Goal: Information Seeking & Learning: Learn about a topic

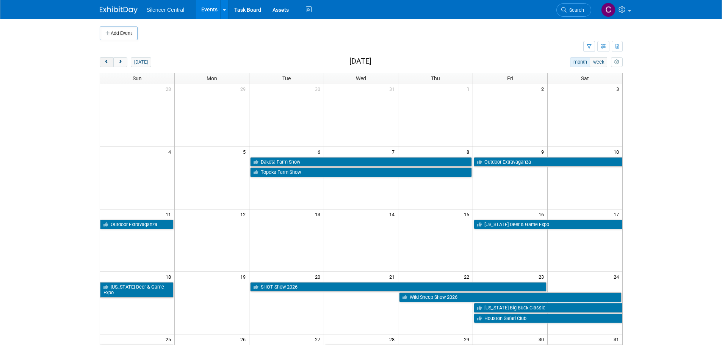
click at [107, 63] on span "prev" at bounding box center [107, 62] width 6 height 5
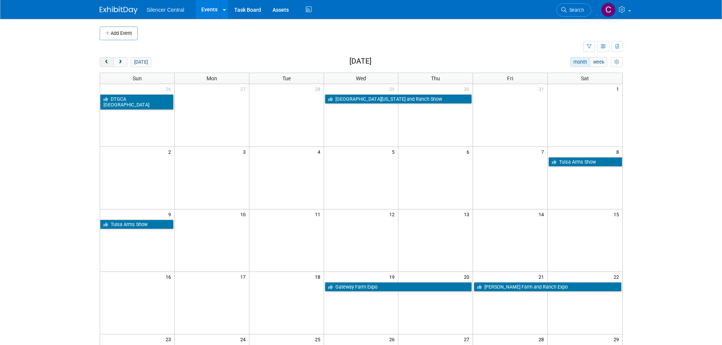
click at [107, 64] on span "prev" at bounding box center [107, 62] width 6 height 5
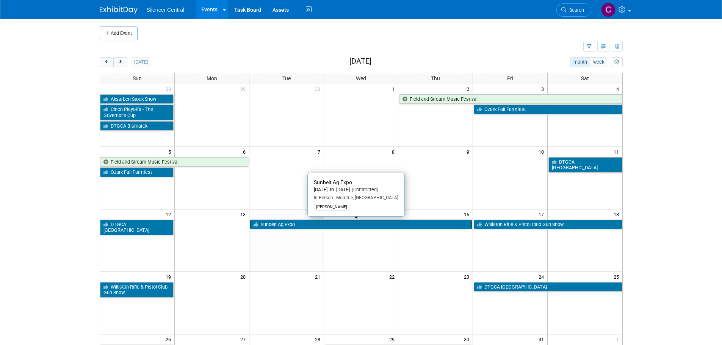
click at [302, 228] on link "Sunbelt Ag Expo" at bounding box center [361, 225] width 222 height 10
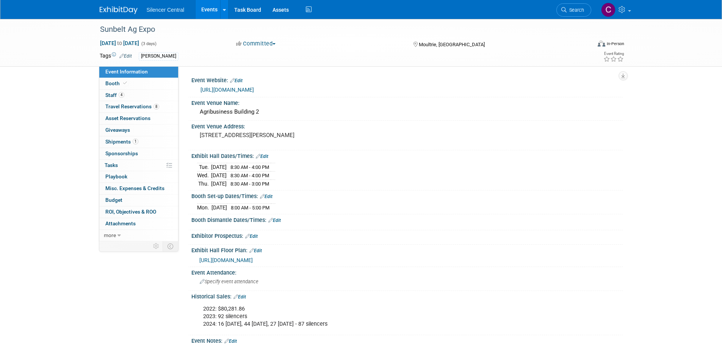
click at [108, 6] on img at bounding box center [119, 10] width 38 height 8
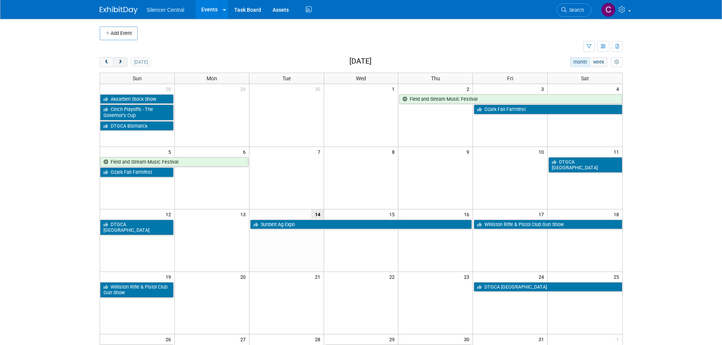
click at [119, 63] on span "next" at bounding box center [121, 62] width 6 height 5
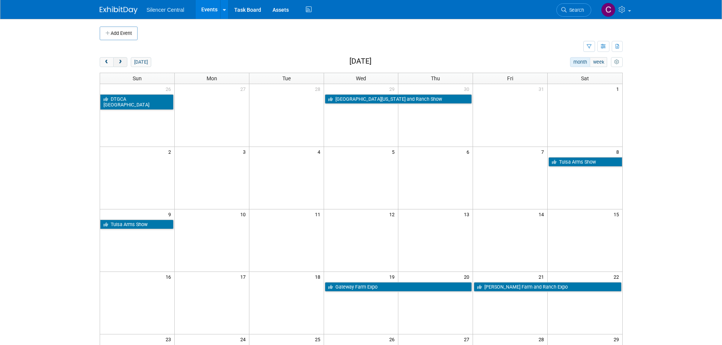
click at [119, 63] on span "next" at bounding box center [121, 62] width 6 height 5
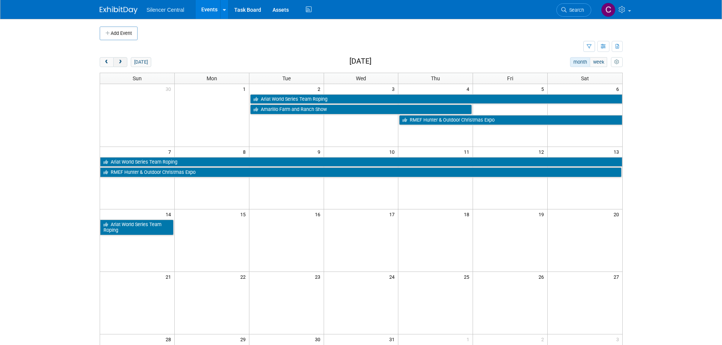
click at [119, 63] on span "next" at bounding box center [121, 62] width 6 height 5
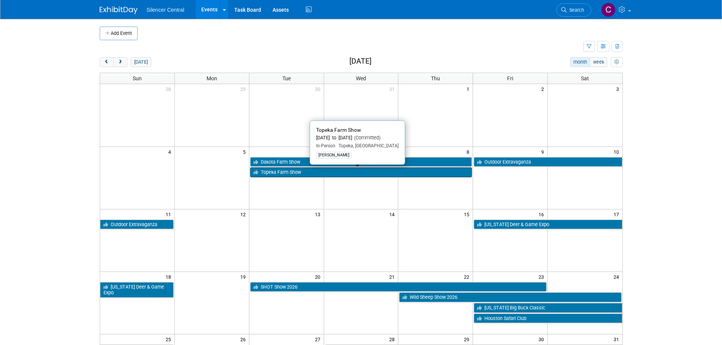
click at [341, 174] on link "Topeka Farm Show" at bounding box center [361, 173] width 222 height 10
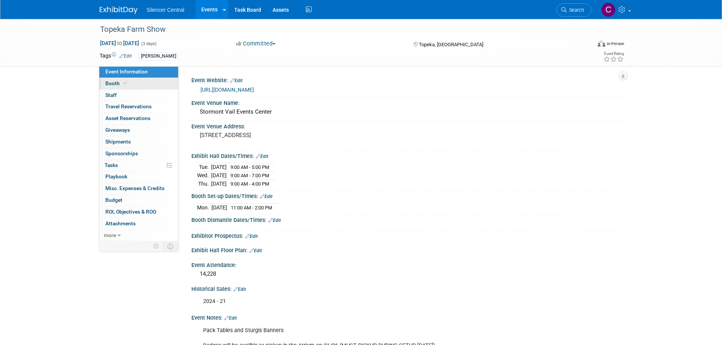
click at [119, 84] on span "Booth" at bounding box center [116, 83] width 23 height 6
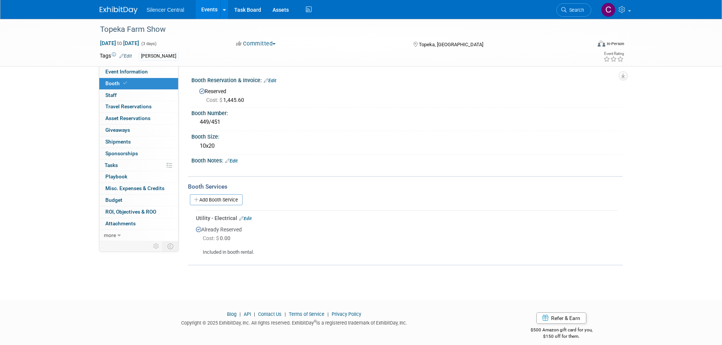
click at [116, 4] on link at bounding box center [123, 6] width 47 height 6
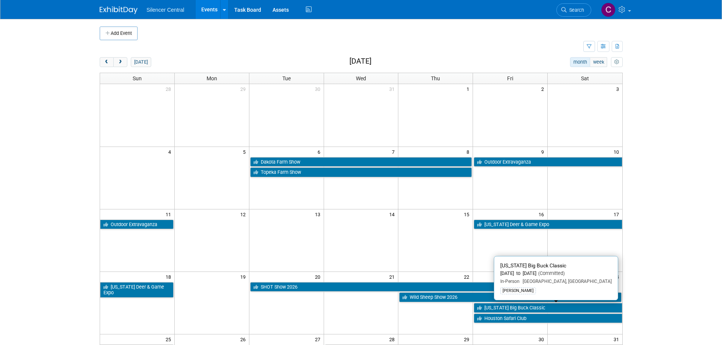
click at [491, 308] on link "[US_STATE] Big Buck Classic" at bounding box center [548, 308] width 148 height 10
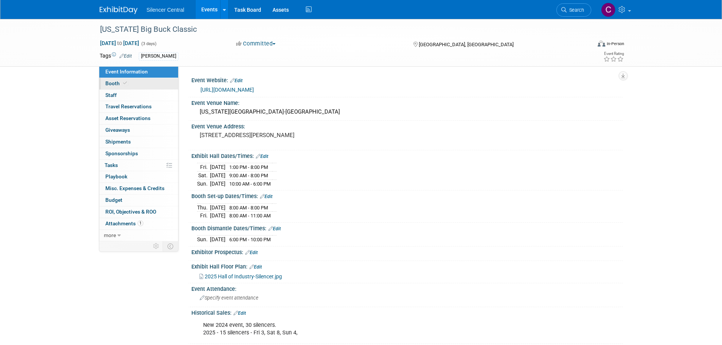
click at [135, 83] on link "Booth" at bounding box center [138, 83] width 79 height 11
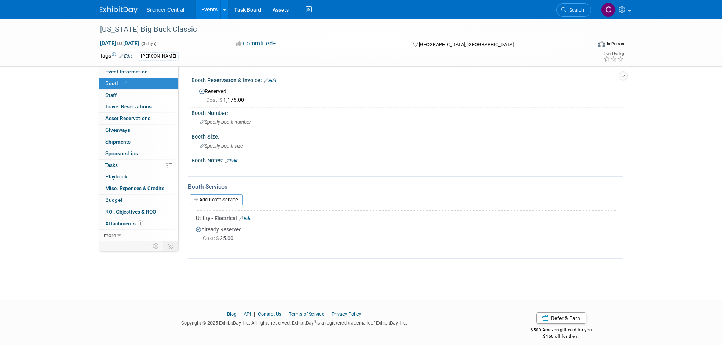
click at [107, 11] on img at bounding box center [119, 10] width 38 height 8
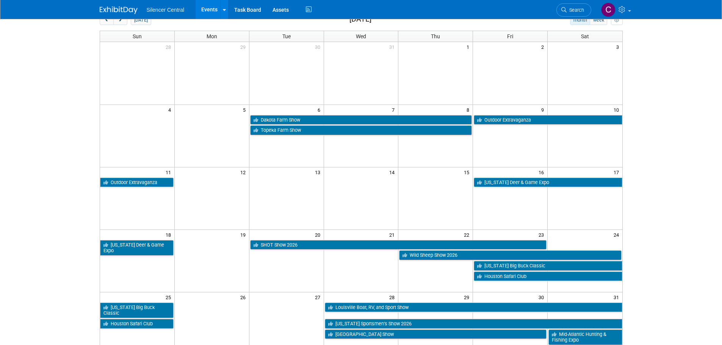
scroll to position [114, 0]
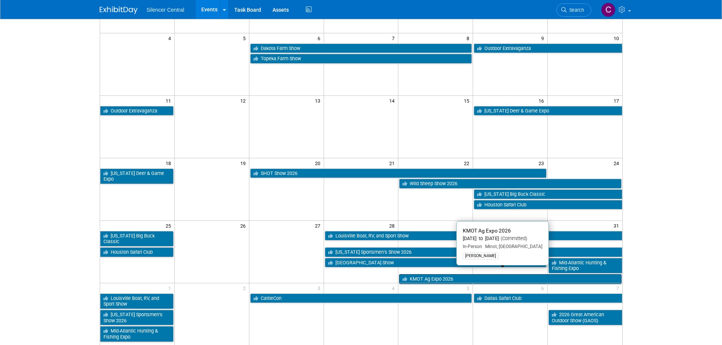
click at [454, 274] on link "KMOT Ag Expo 2026" at bounding box center [510, 279] width 222 height 10
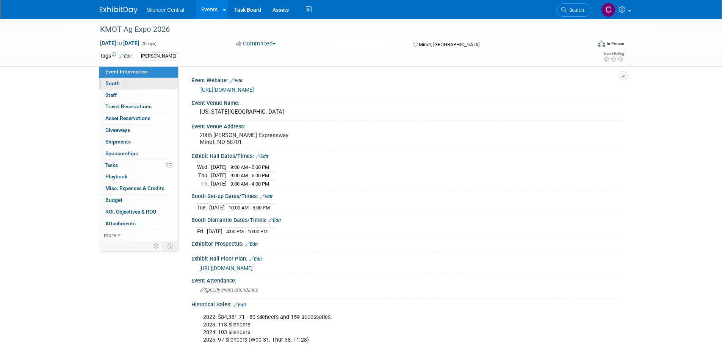
click at [104, 83] on link "Booth" at bounding box center [138, 83] width 79 height 11
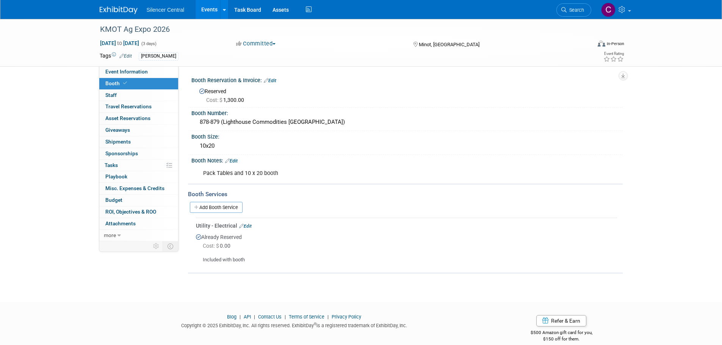
click at [111, 7] on img at bounding box center [119, 10] width 38 height 8
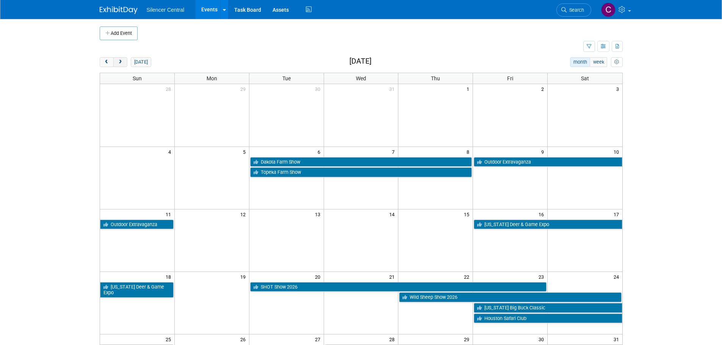
click at [119, 66] on button "next" at bounding box center [120, 62] width 14 height 10
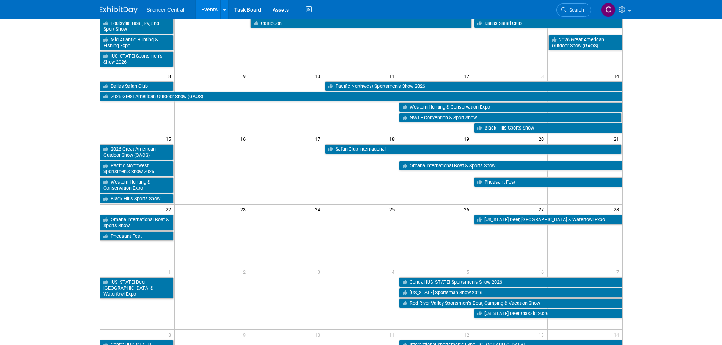
scroll to position [152, 0]
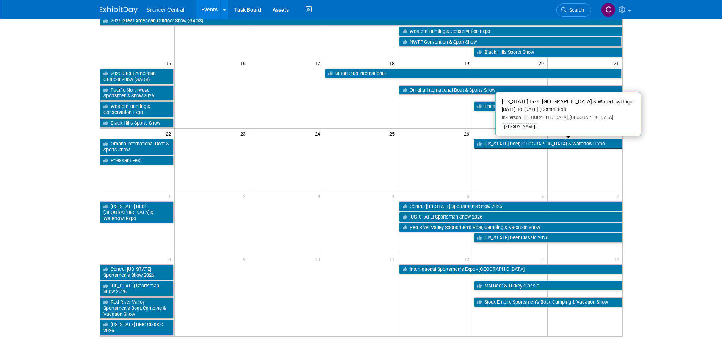
click at [508, 145] on link "Indiana Deer, Turkey & Waterfowl Expo" at bounding box center [548, 144] width 148 height 10
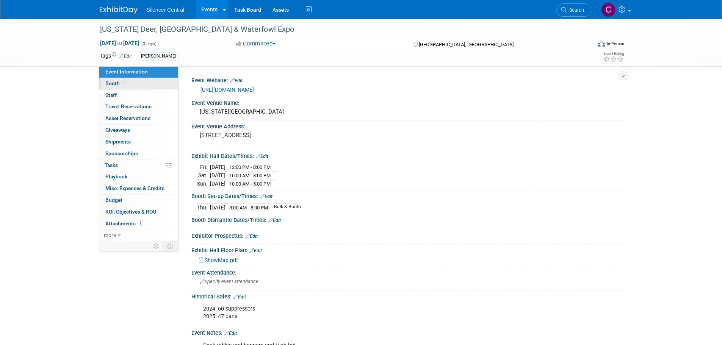
click at [122, 83] on span at bounding box center [125, 83] width 7 height 6
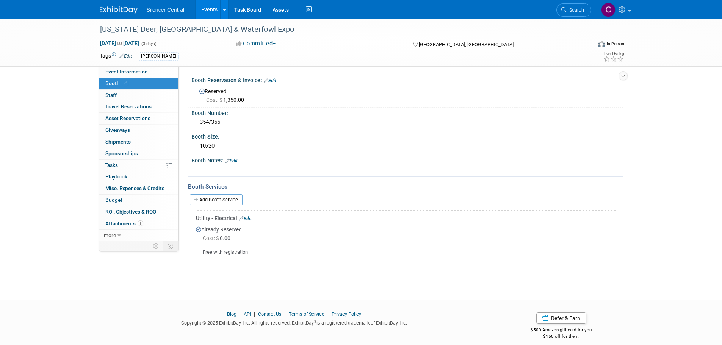
click at [116, 7] on img at bounding box center [119, 10] width 38 height 8
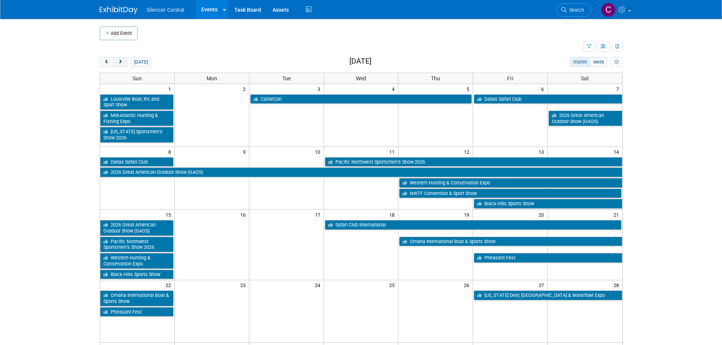
click at [122, 61] on span "next" at bounding box center [121, 62] width 6 height 5
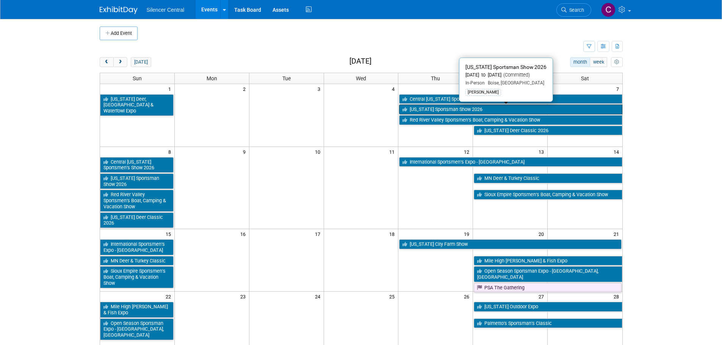
click at [418, 108] on link "[US_STATE] Sportsman Show 2026" at bounding box center [510, 110] width 223 height 10
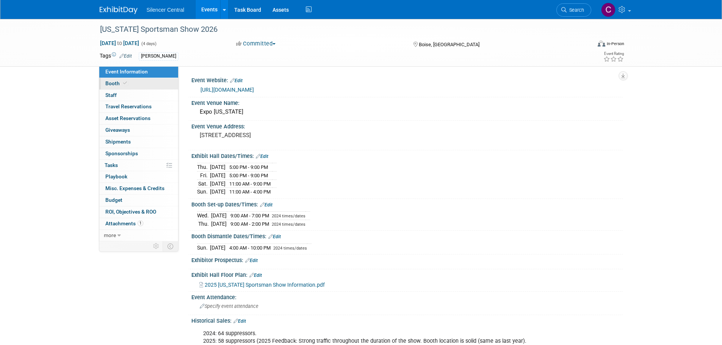
click at [138, 83] on link "Booth" at bounding box center [138, 83] width 79 height 11
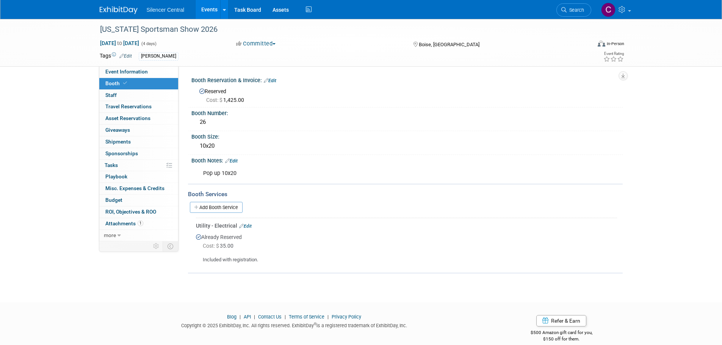
click at [119, 11] on img at bounding box center [119, 10] width 38 height 8
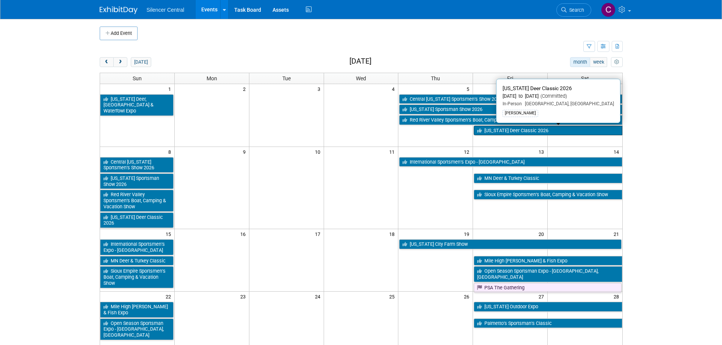
click at [506, 131] on link "[US_STATE] Deer Classic 2026" at bounding box center [548, 131] width 148 height 10
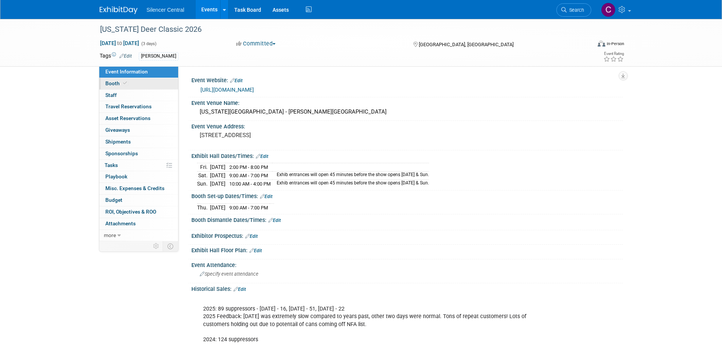
click at [119, 85] on span "Booth" at bounding box center [116, 83] width 23 height 6
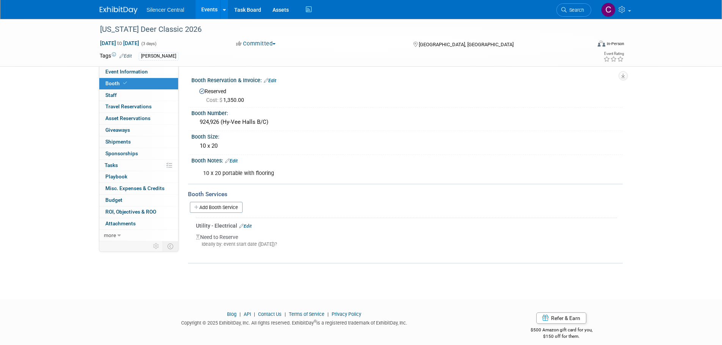
click at [120, 12] on img at bounding box center [119, 10] width 38 height 8
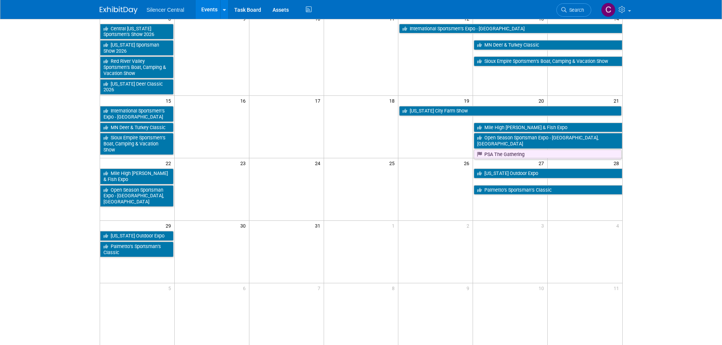
scroll to position [38, 0]
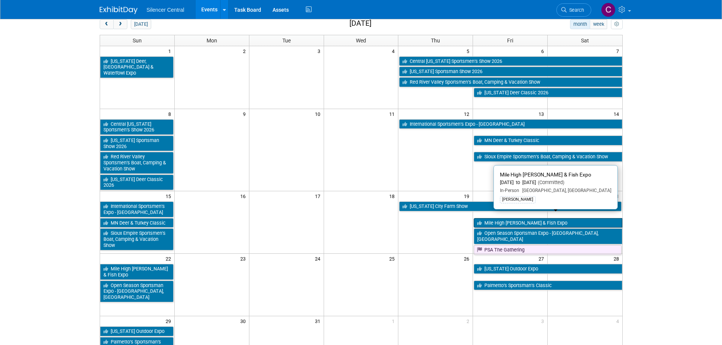
click at [497, 218] on link "Mile High [PERSON_NAME] & Fish Expo" at bounding box center [548, 223] width 148 height 10
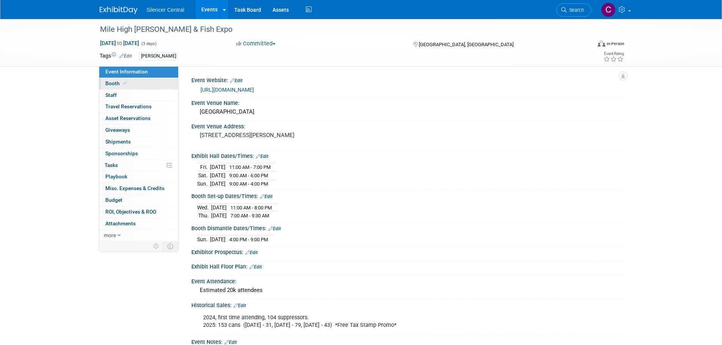
click at [119, 86] on span "Booth" at bounding box center [116, 83] width 23 height 6
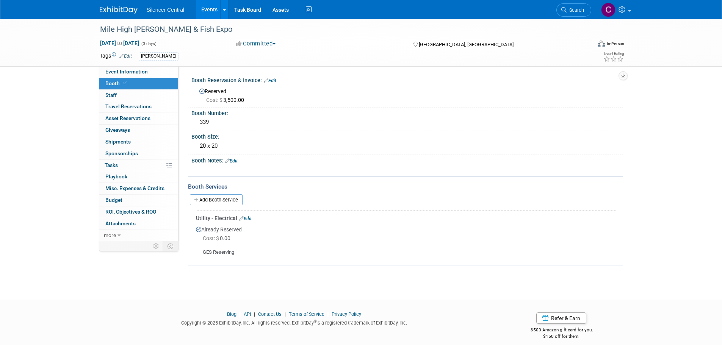
click at [120, 11] on img at bounding box center [119, 10] width 38 height 8
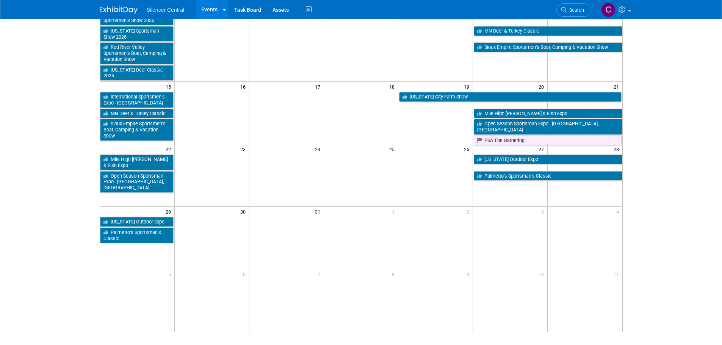
scroll to position [152, 0]
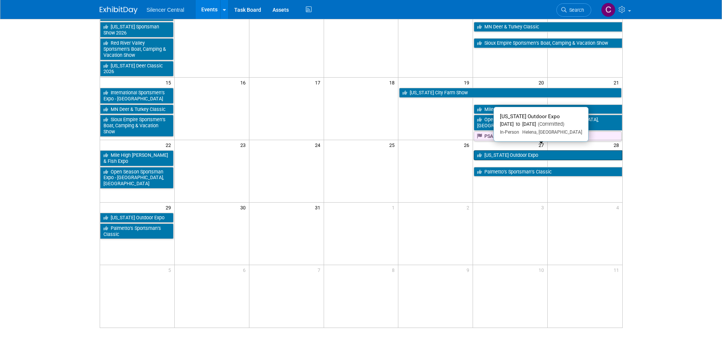
click at [514, 151] on link "[US_STATE] Outdoor Expo" at bounding box center [548, 156] width 148 height 10
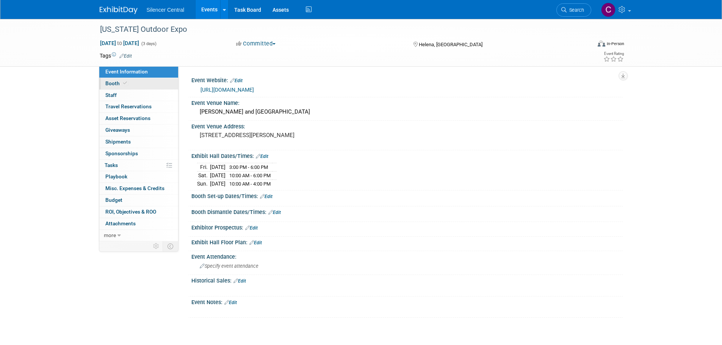
click at [130, 81] on link "Booth" at bounding box center [138, 83] width 79 height 11
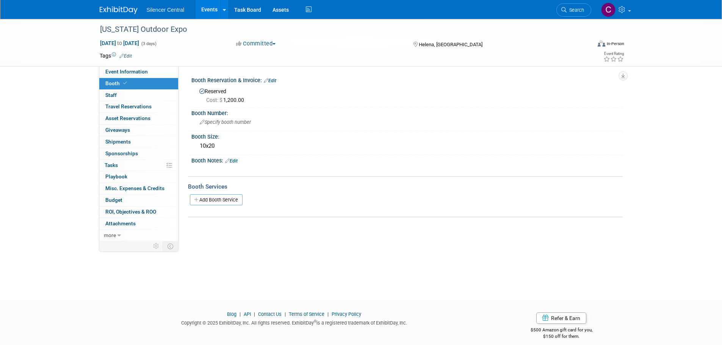
click at [107, 11] on img at bounding box center [119, 10] width 38 height 8
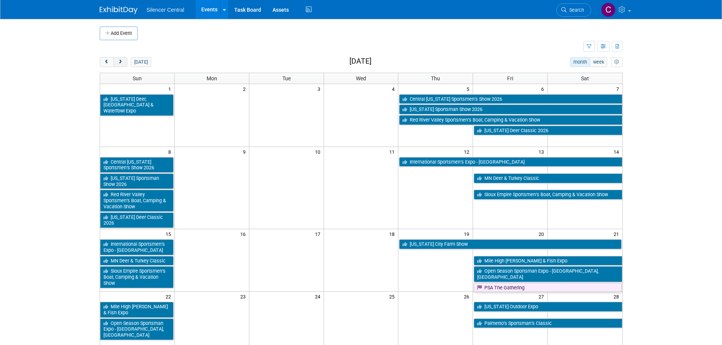
click at [119, 66] on button "next" at bounding box center [120, 62] width 14 height 10
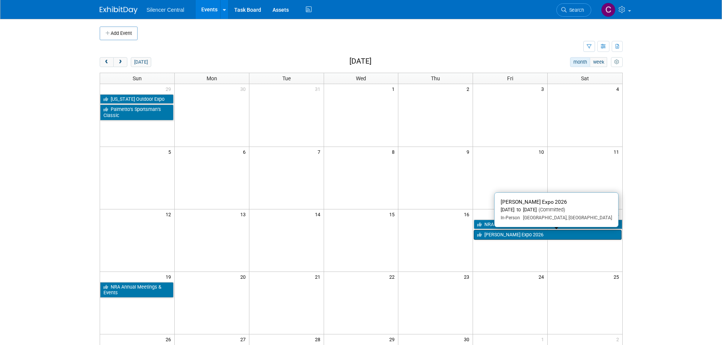
click at [493, 232] on link "[PERSON_NAME] Expo 2026" at bounding box center [547, 235] width 147 height 10
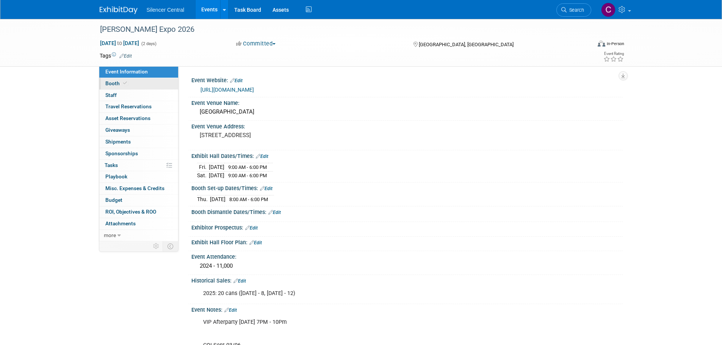
click at [141, 85] on link "Booth" at bounding box center [138, 83] width 79 height 11
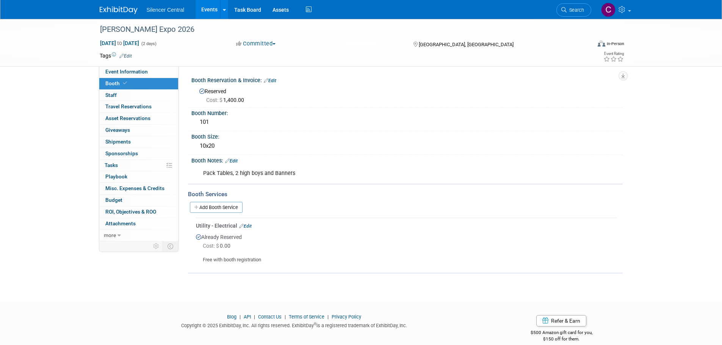
click at [110, 13] on img at bounding box center [119, 10] width 38 height 8
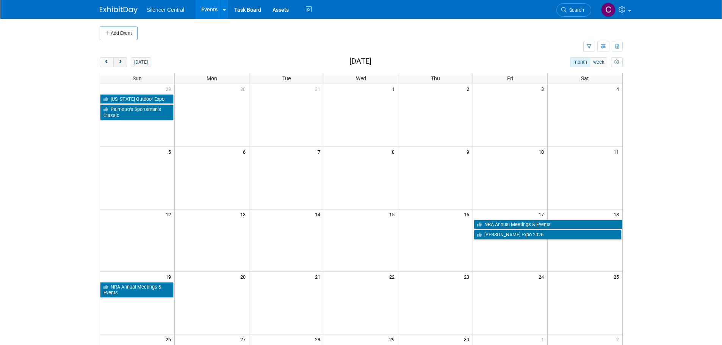
click at [121, 66] on button "next" at bounding box center [120, 62] width 14 height 10
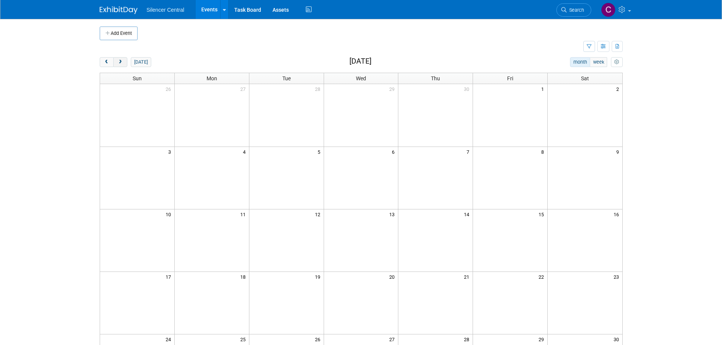
click at [121, 66] on button "next" at bounding box center [120, 62] width 14 height 10
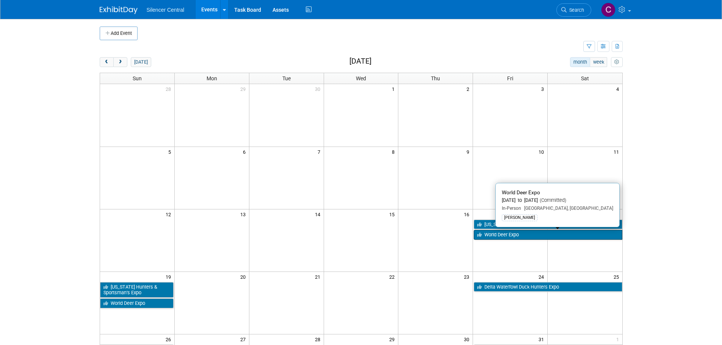
click at [502, 238] on link "World Deer Expo" at bounding box center [548, 235] width 148 height 10
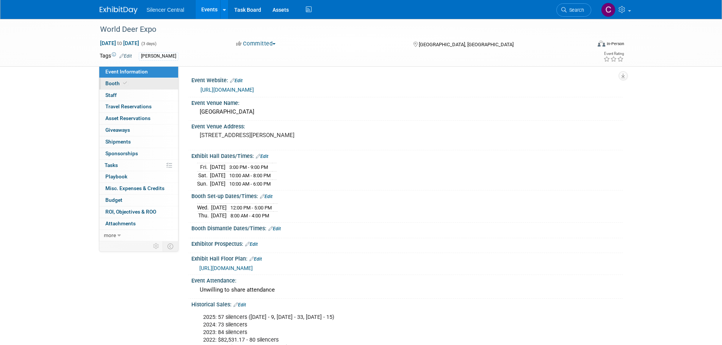
click at [123, 86] on span "Booth" at bounding box center [116, 83] width 23 height 6
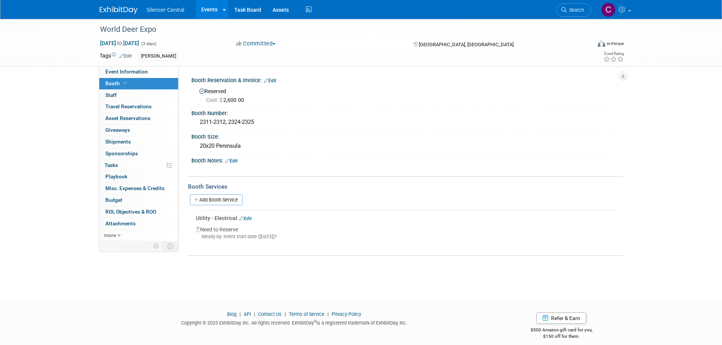
click at [121, 12] on img at bounding box center [119, 10] width 38 height 8
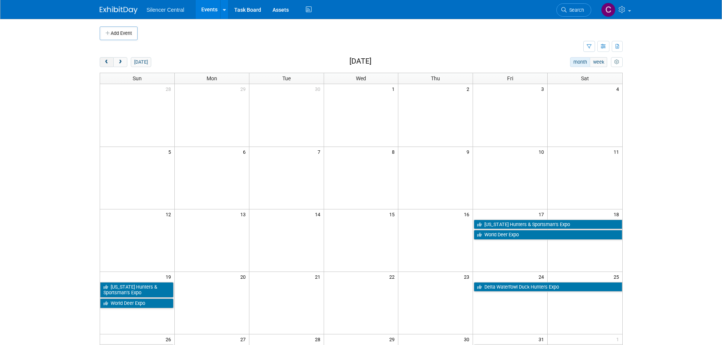
click at [102, 67] on button "prev" at bounding box center [107, 62] width 14 height 10
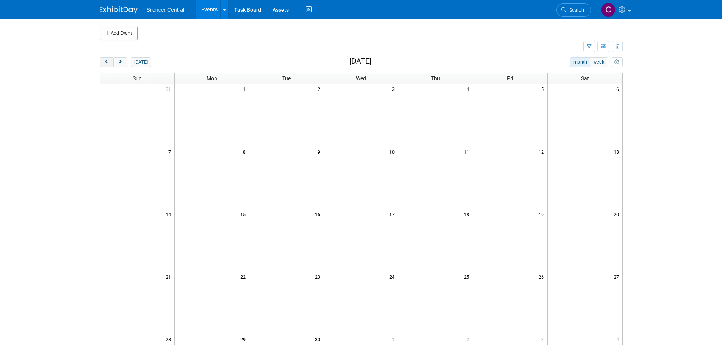
click at [102, 66] on button "prev" at bounding box center [107, 62] width 14 height 10
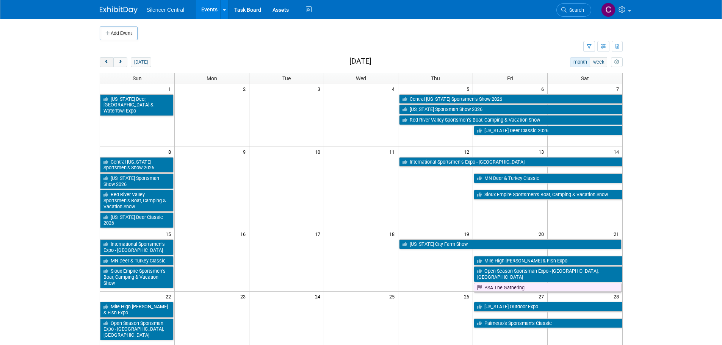
click at [102, 66] on button "prev" at bounding box center [107, 62] width 14 height 10
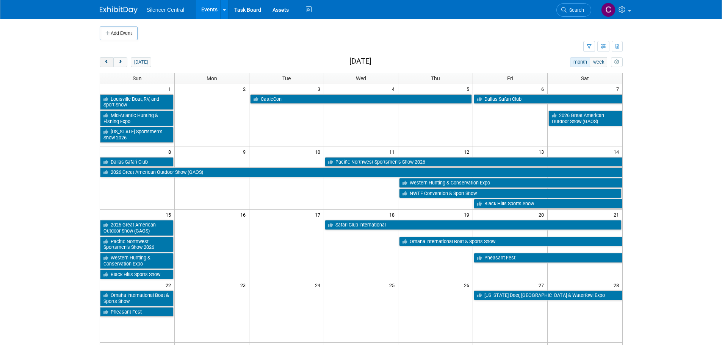
click at [102, 66] on button "prev" at bounding box center [107, 62] width 14 height 10
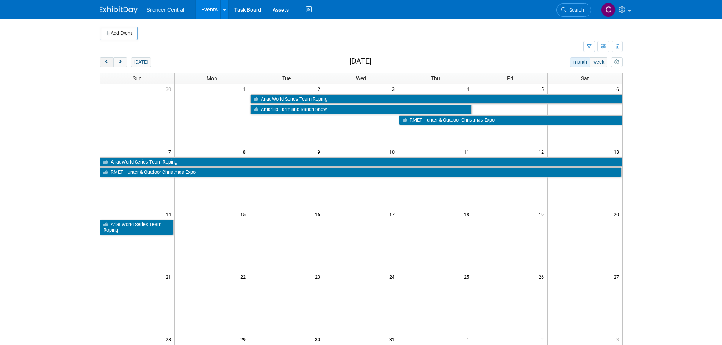
click at [102, 66] on button "prev" at bounding box center [107, 62] width 14 height 10
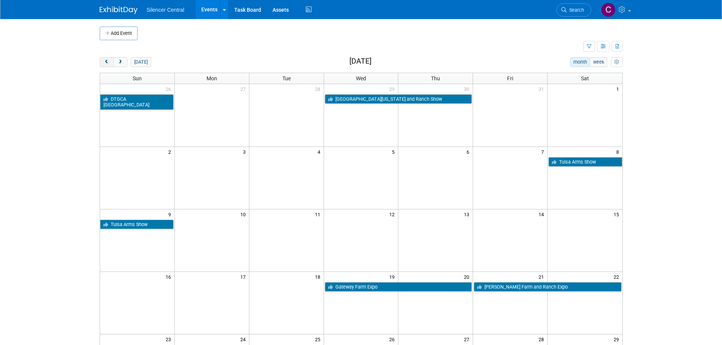
click at [102, 66] on button "prev" at bounding box center [107, 62] width 14 height 10
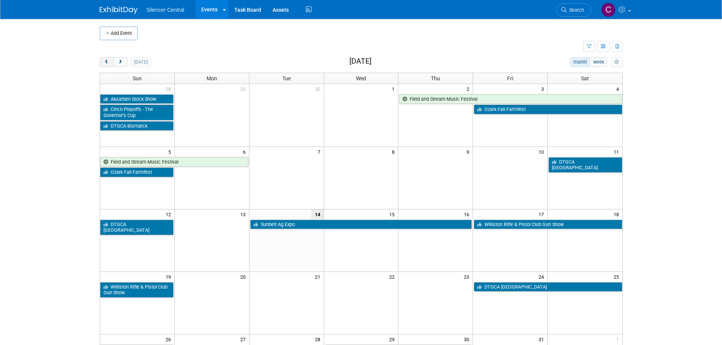
click at [102, 66] on button "prev" at bounding box center [107, 62] width 14 height 10
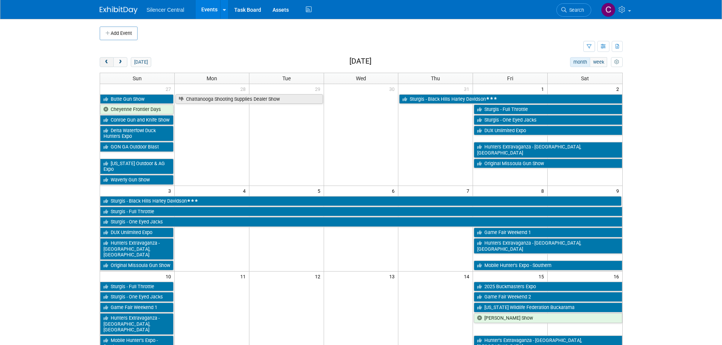
click at [102, 66] on button "prev" at bounding box center [107, 62] width 14 height 10
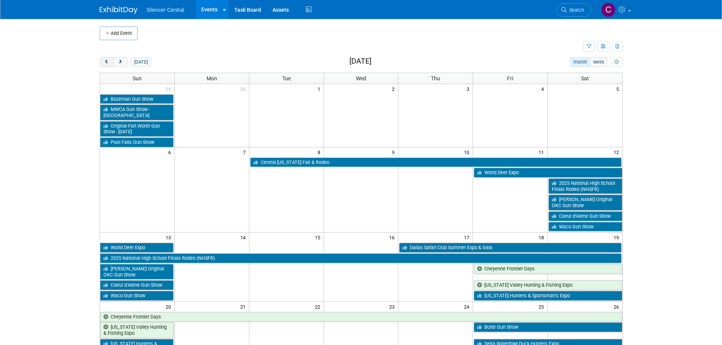
click at [102, 66] on button "prev" at bounding box center [107, 62] width 14 height 10
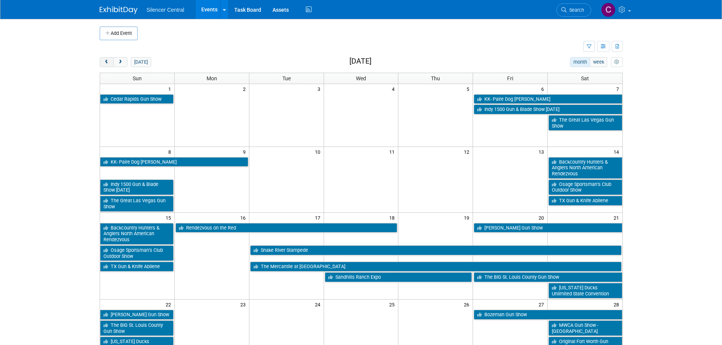
click at [102, 66] on button "prev" at bounding box center [107, 62] width 14 height 10
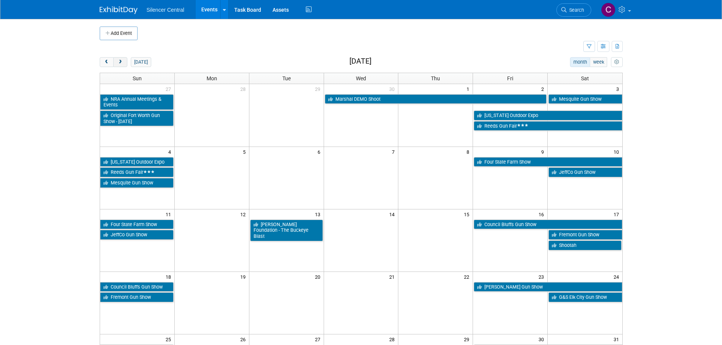
click at [119, 64] on span "next" at bounding box center [121, 62] width 6 height 5
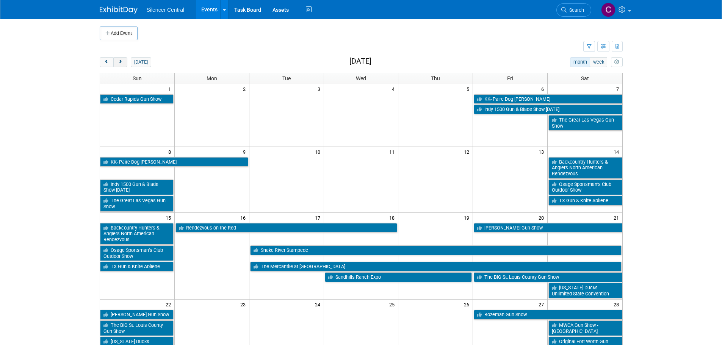
click at [119, 64] on span "next" at bounding box center [121, 62] width 6 height 5
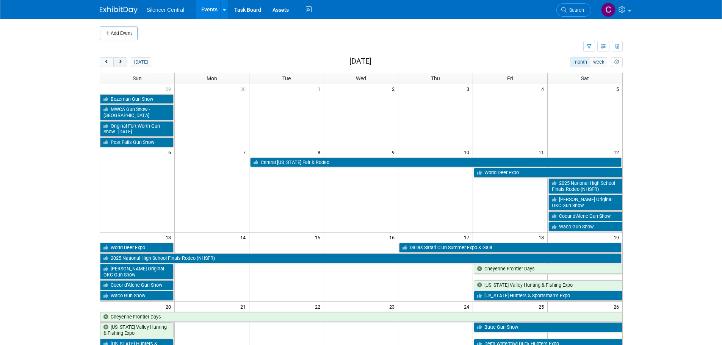
click at [119, 64] on span "next" at bounding box center [121, 62] width 6 height 5
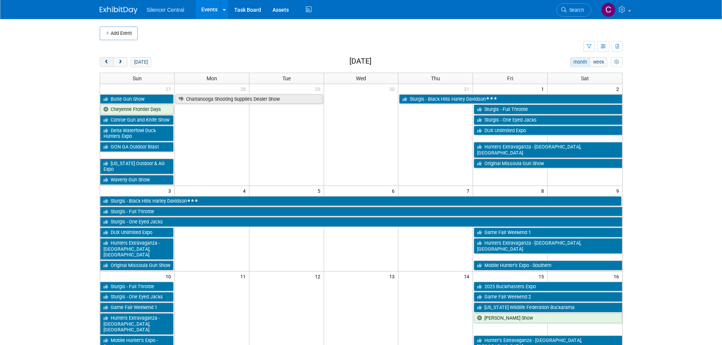
click at [101, 65] on button "prev" at bounding box center [107, 62] width 14 height 10
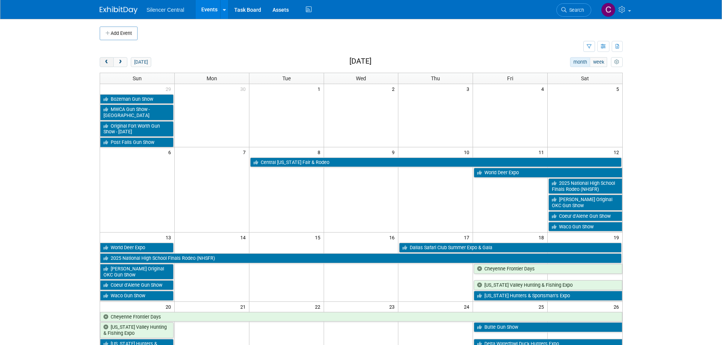
click at [102, 64] on button "prev" at bounding box center [107, 62] width 14 height 10
click at [103, 63] on button "prev" at bounding box center [107, 62] width 14 height 10
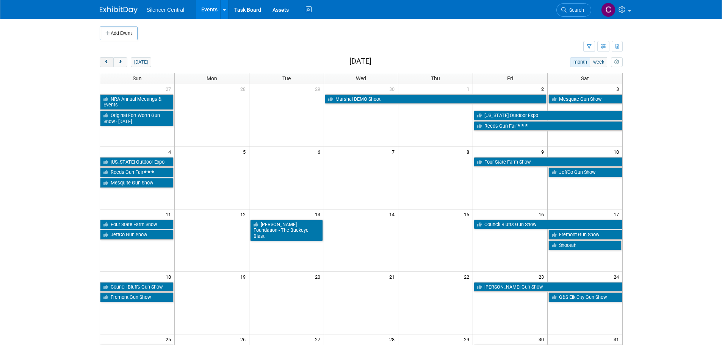
click at [103, 63] on button "prev" at bounding box center [107, 62] width 14 height 10
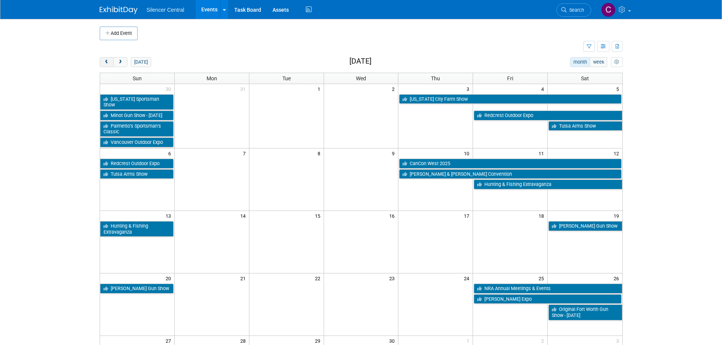
click at [103, 63] on button "prev" at bounding box center [107, 62] width 14 height 10
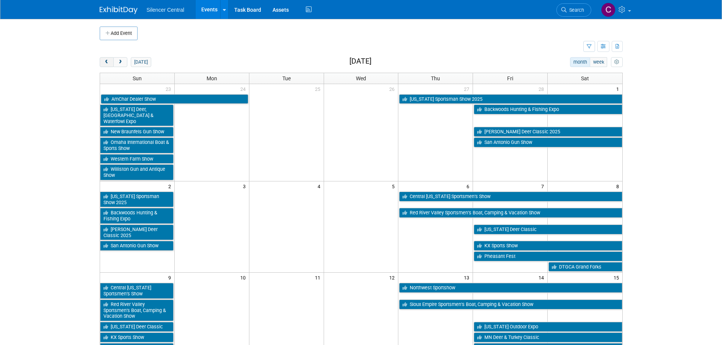
click at [103, 63] on button "prev" at bounding box center [107, 62] width 14 height 10
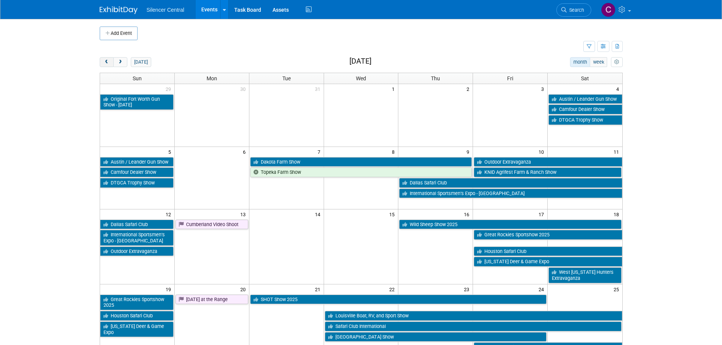
click at [103, 63] on button "prev" at bounding box center [107, 62] width 14 height 10
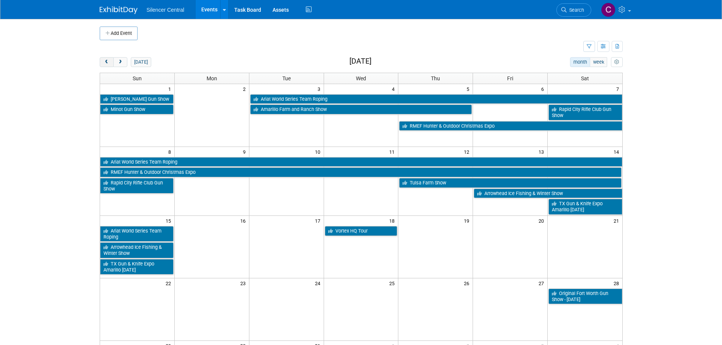
click at [103, 63] on button "prev" at bounding box center [107, 62] width 14 height 10
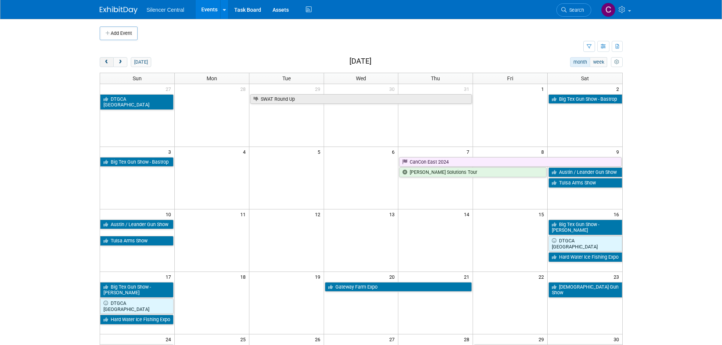
click at [103, 63] on button "prev" at bounding box center [107, 62] width 14 height 10
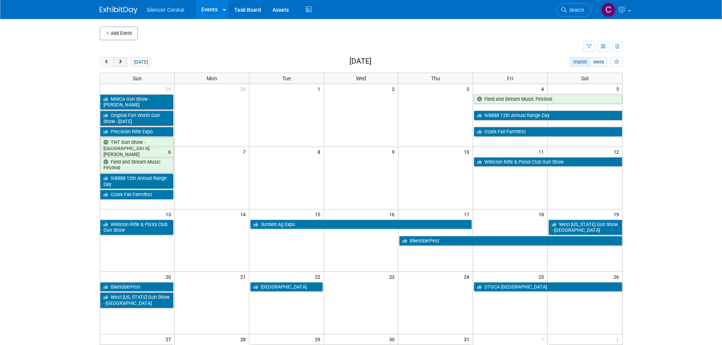
click at [122, 64] on span "next" at bounding box center [121, 62] width 6 height 5
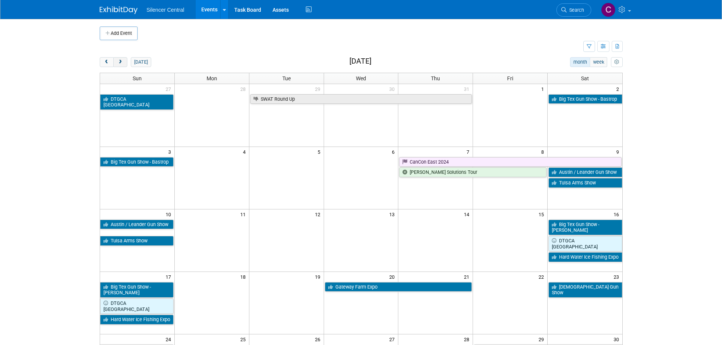
click at [122, 64] on span "next" at bounding box center [121, 62] width 6 height 5
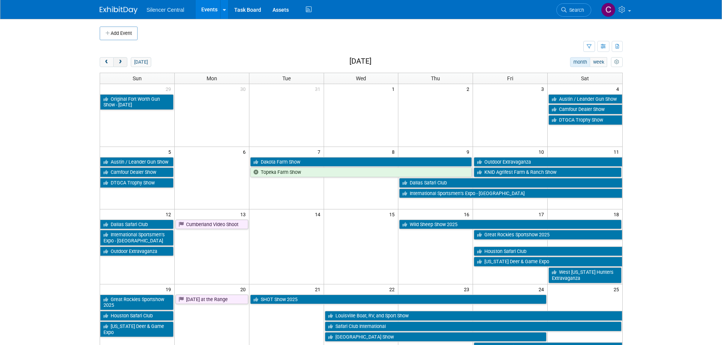
click at [122, 64] on span "next" at bounding box center [121, 62] width 6 height 5
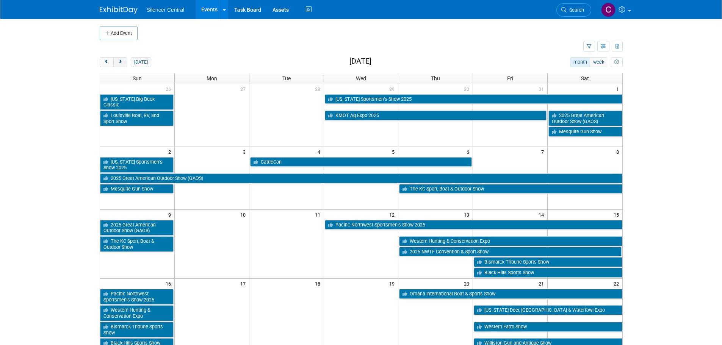
click at [122, 64] on span "next" at bounding box center [121, 62] width 6 height 5
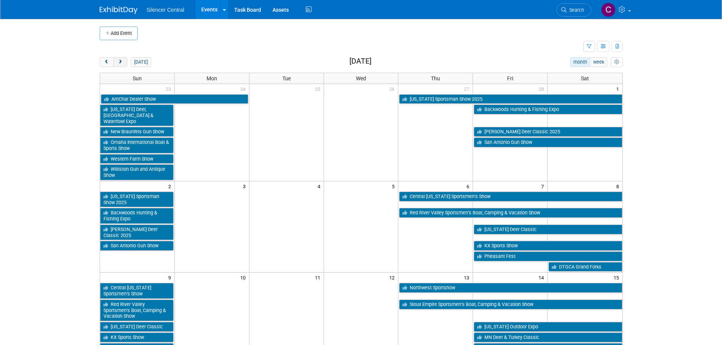
click at [122, 64] on span "next" at bounding box center [121, 62] width 6 height 5
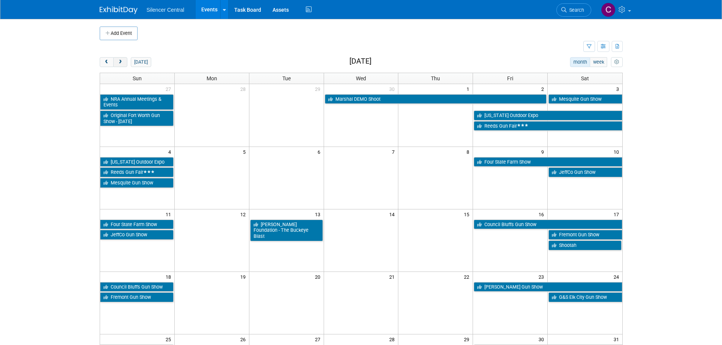
click at [122, 64] on span "next" at bounding box center [121, 62] width 6 height 5
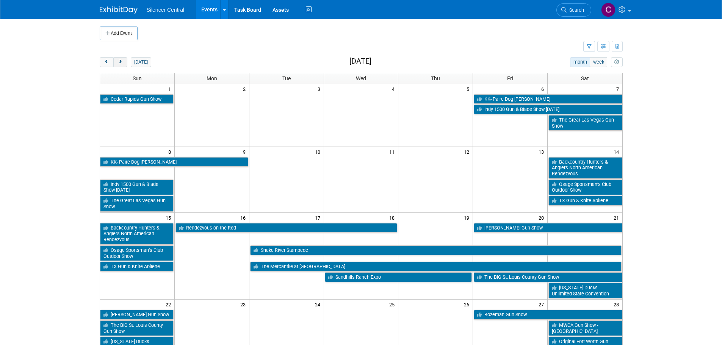
click at [122, 64] on span "next" at bounding box center [121, 62] width 6 height 5
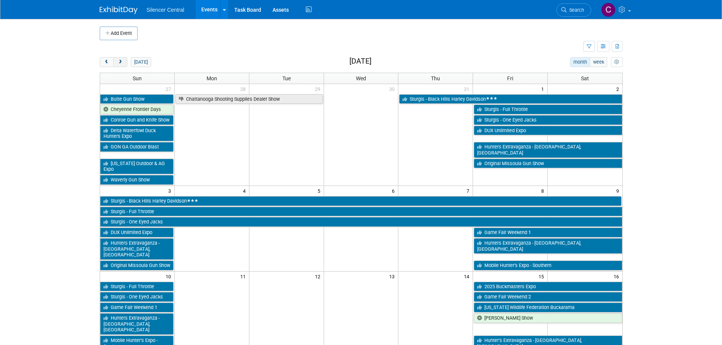
click at [122, 64] on span "next" at bounding box center [121, 62] width 6 height 5
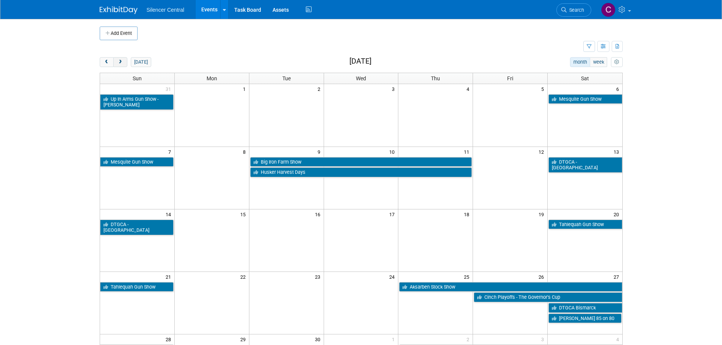
click at [122, 64] on span "next" at bounding box center [121, 62] width 6 height 5
